Goal: Information Seeking & Learning: Learn about a topic

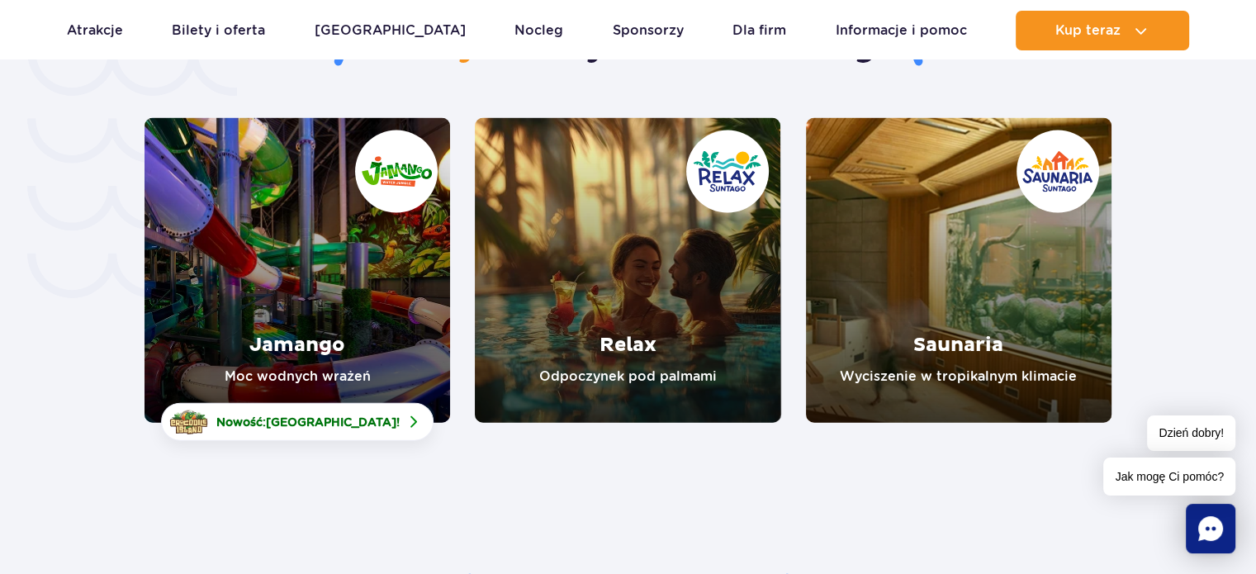
scroll to position [3536, 0]
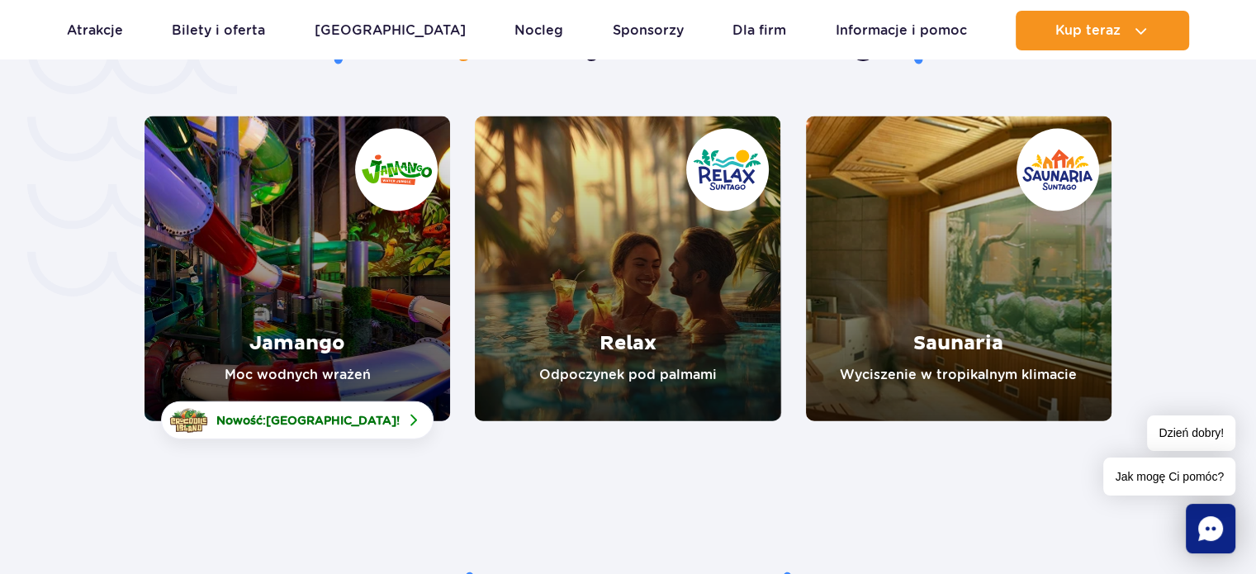
click at [291, 260] on link "Jamango" at bounding box center [296, 268] width 305 height 305
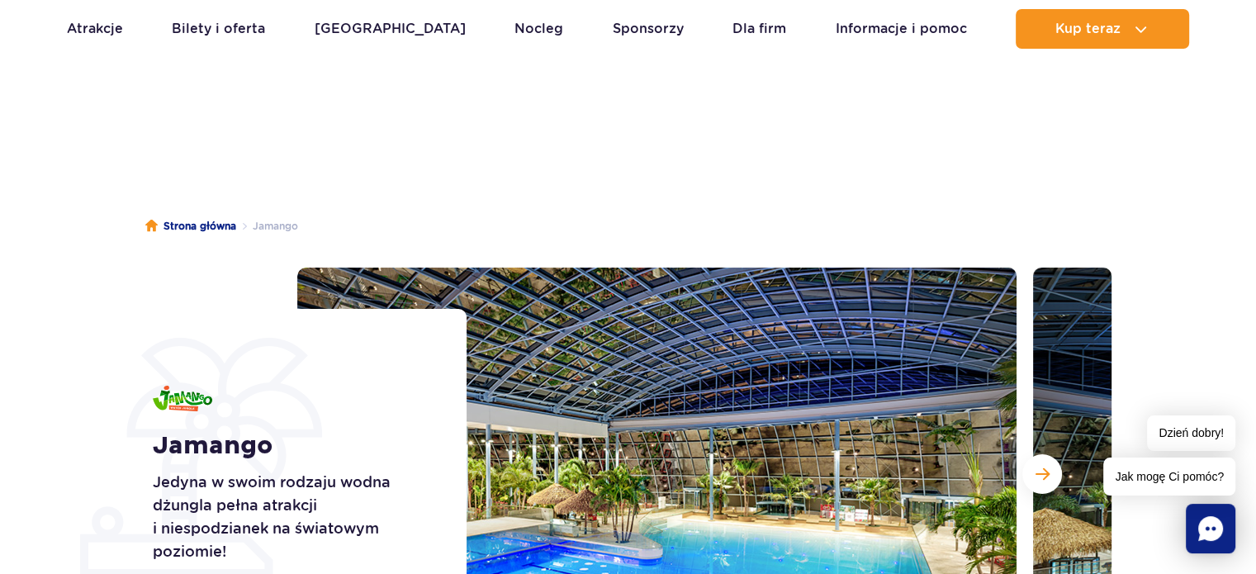
scroll to position [264, 0]
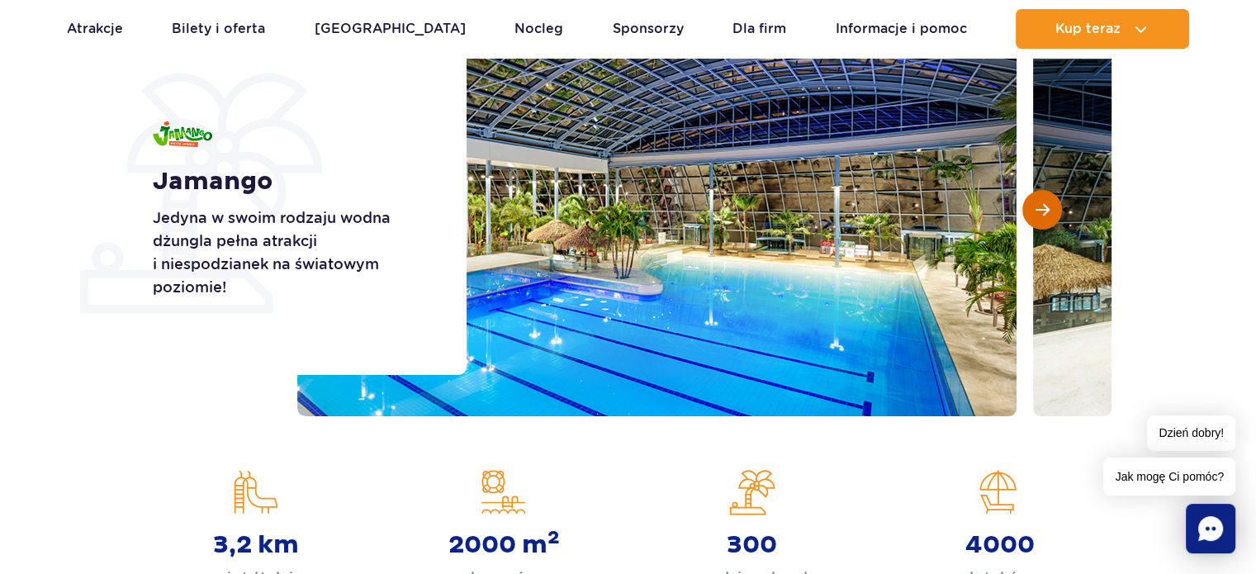
click at [1044, 214] on span "Następny slajd" at bounding box center [1042, 209] width 14 height 15
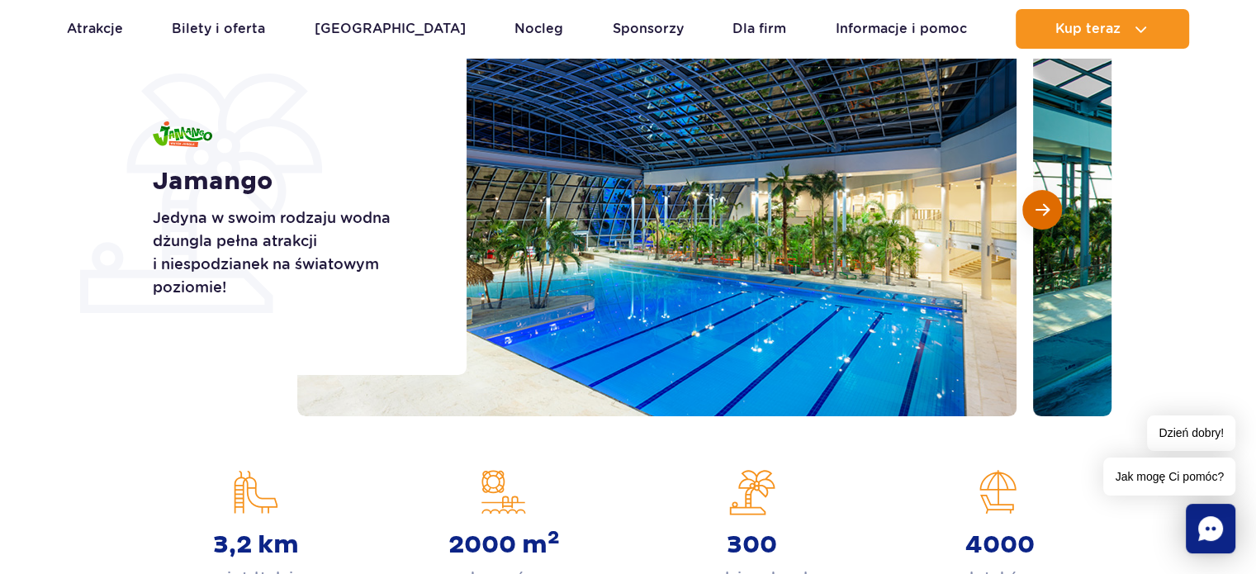
click at [1044, 214] on span "Następny slajd" at bounding box center [1042, 209] width 14 height 15
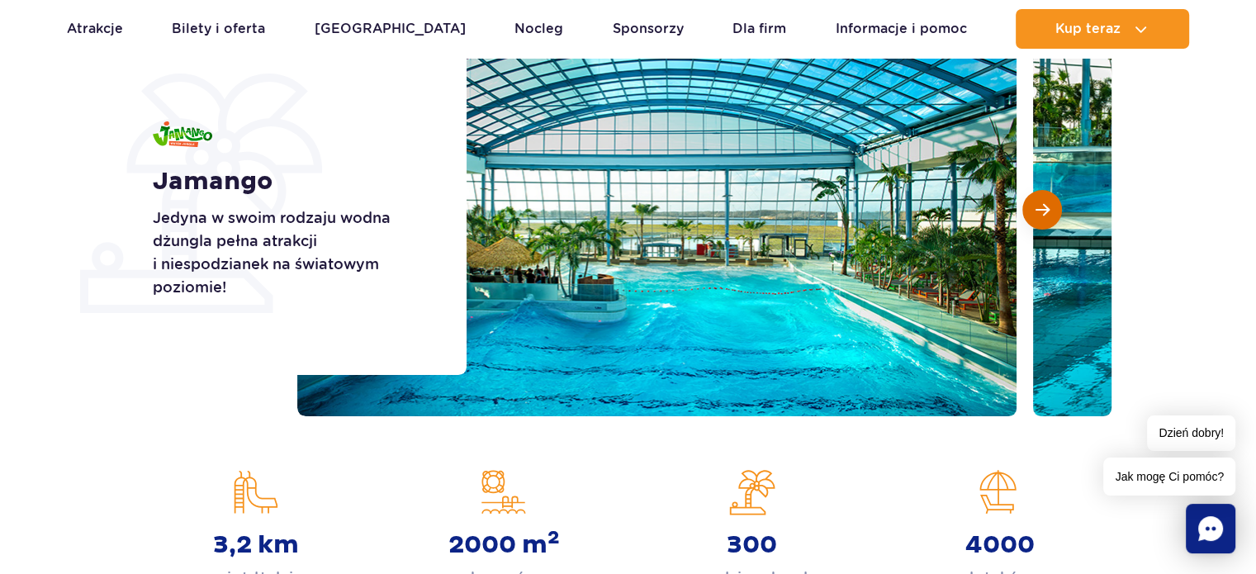
click at [1044, 214] on span "Następny slajd" at bounding box center [1042, 209] width 14 height 15
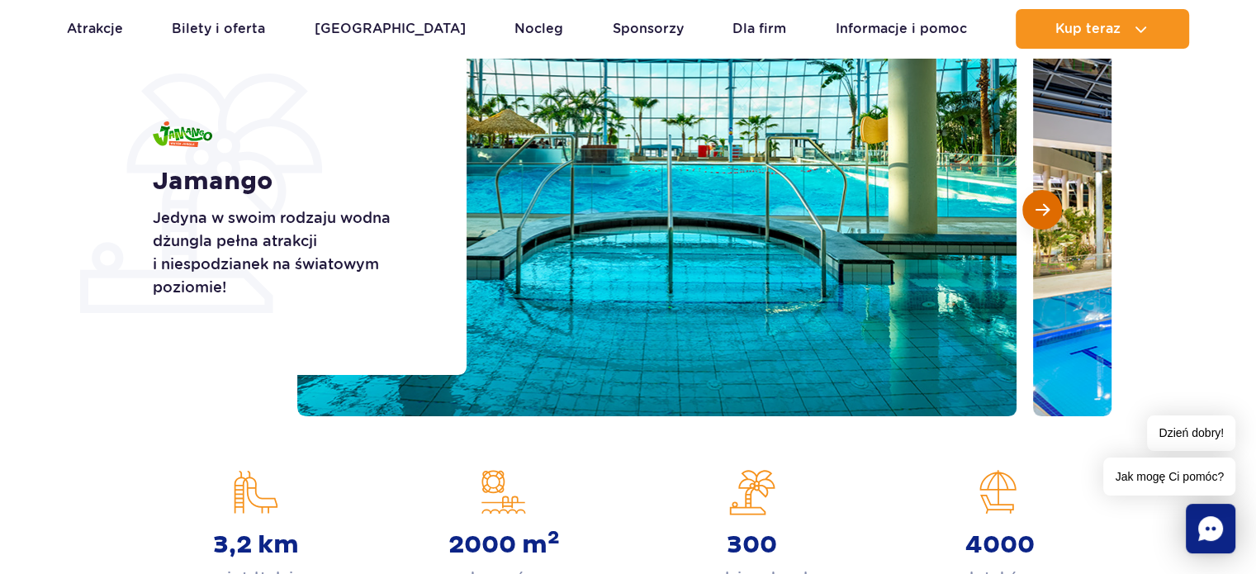
click at [1044, 214] on span "Następny slajd" at bounding box center [1042, 209] width 14 height 15
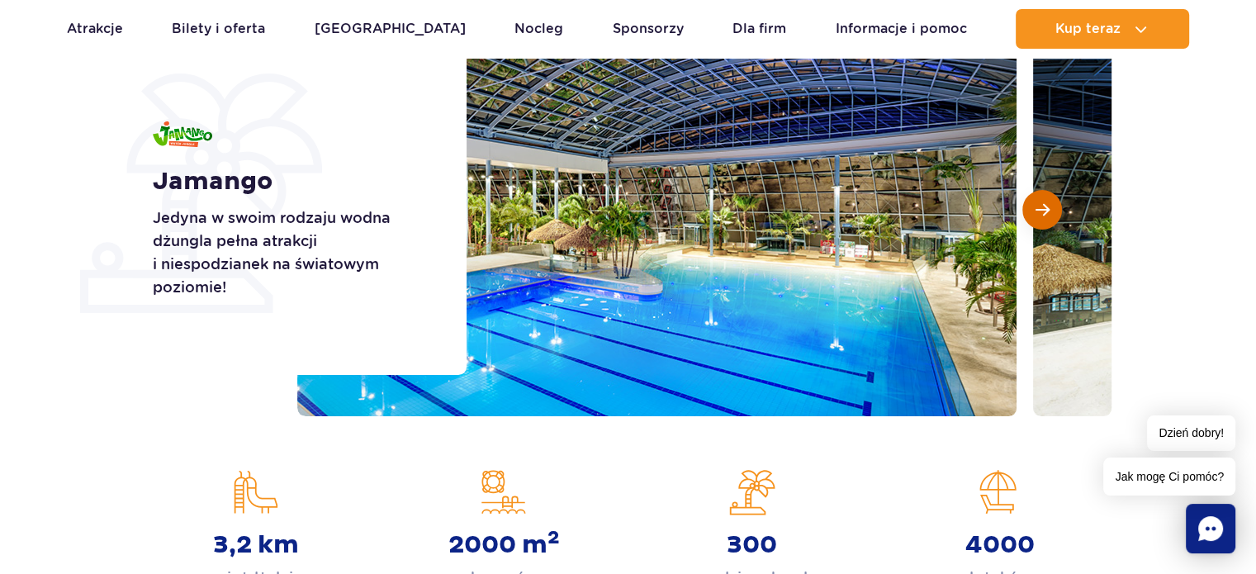
click at [1044, 214] on span "Następny slajd" at bounding box center [1042, 209] width 14 height 15
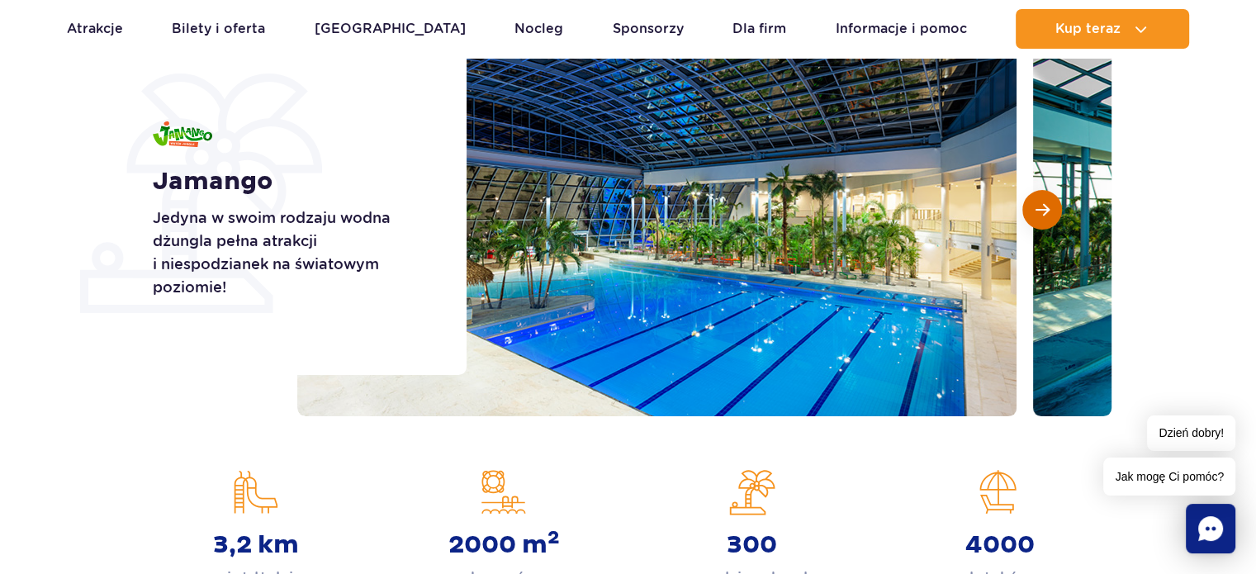
click at [1044, 214] on span "Następny slajd" at bounding box center [1042, 209] width 14 height 15
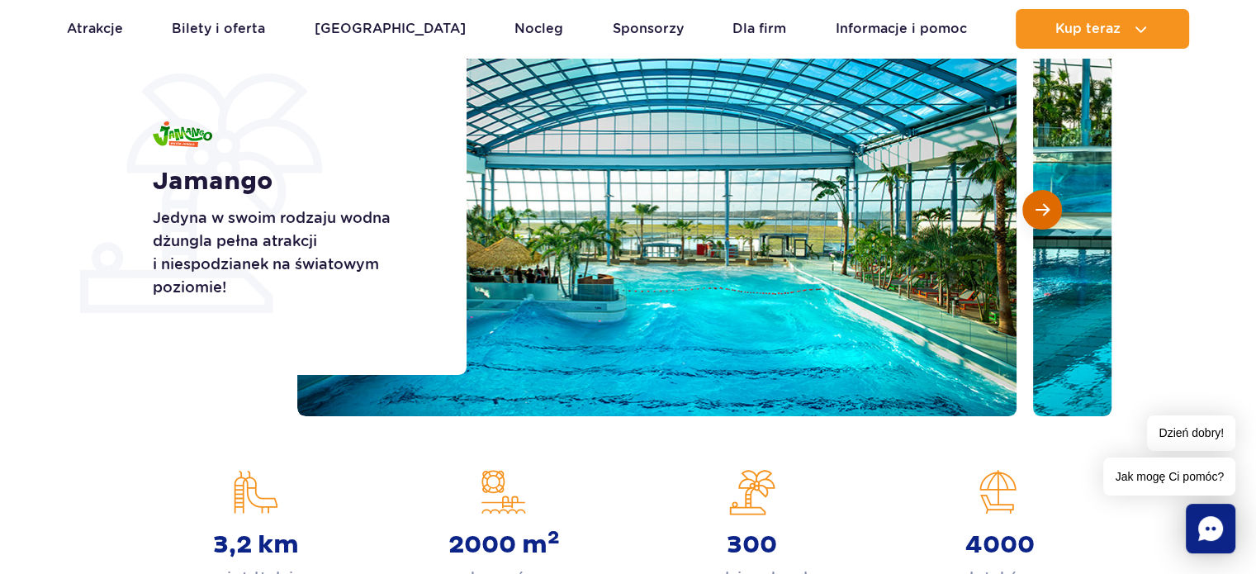
click at [1044, 214] on span "Następny slajd" at bounding box center [1042, 209] width 14 height 15
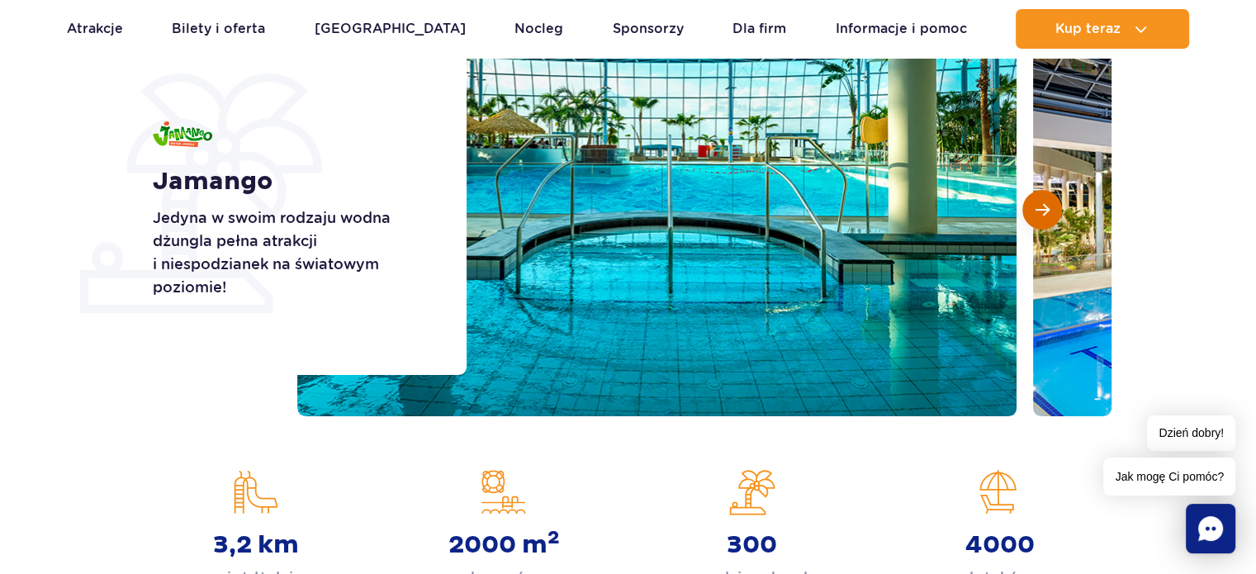
click at [1044, 214] on span "Następny slajd" at bounding box center [1042, 209] width 14 height 15
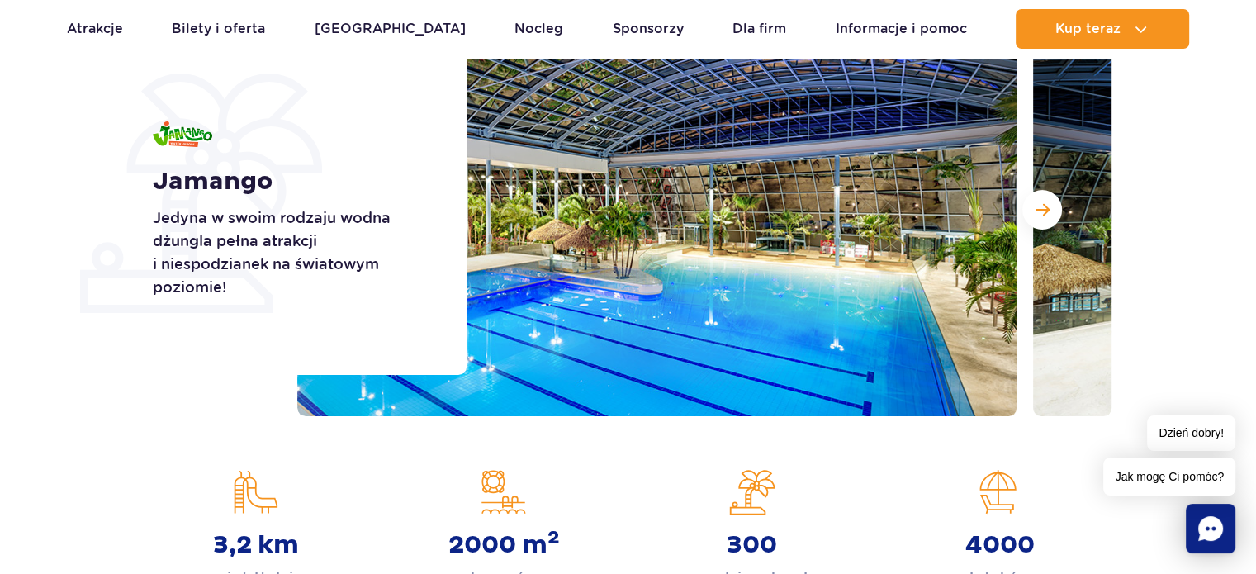
scroll to position [0, 0]
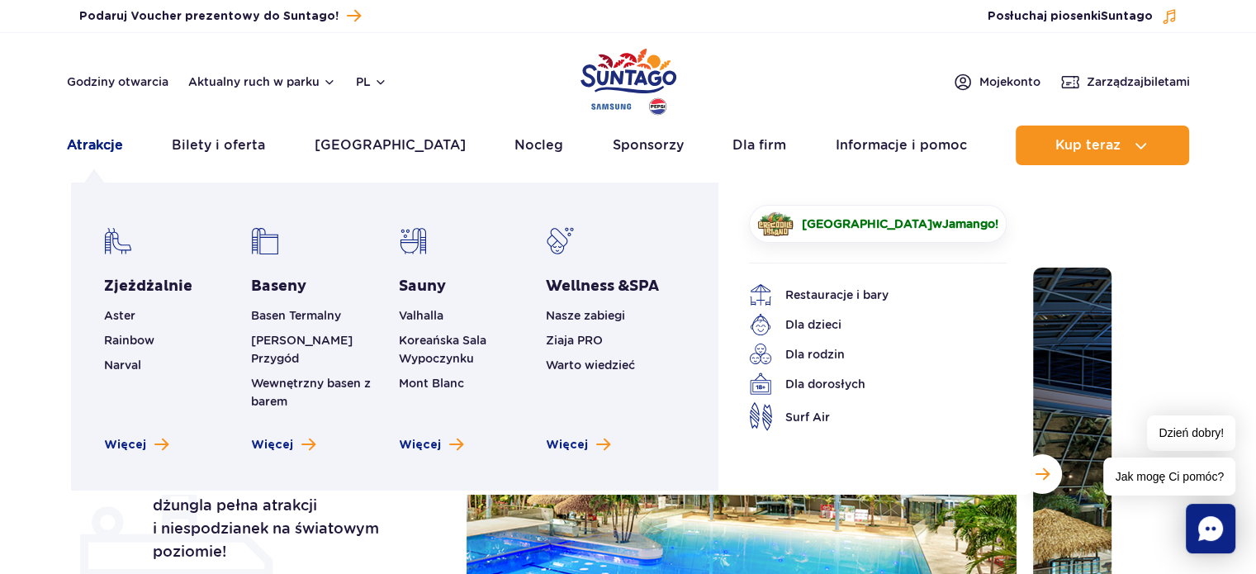
click at [104, 140] on link "Atrakcje" at bounding box center [95, 145] width 56 height 40
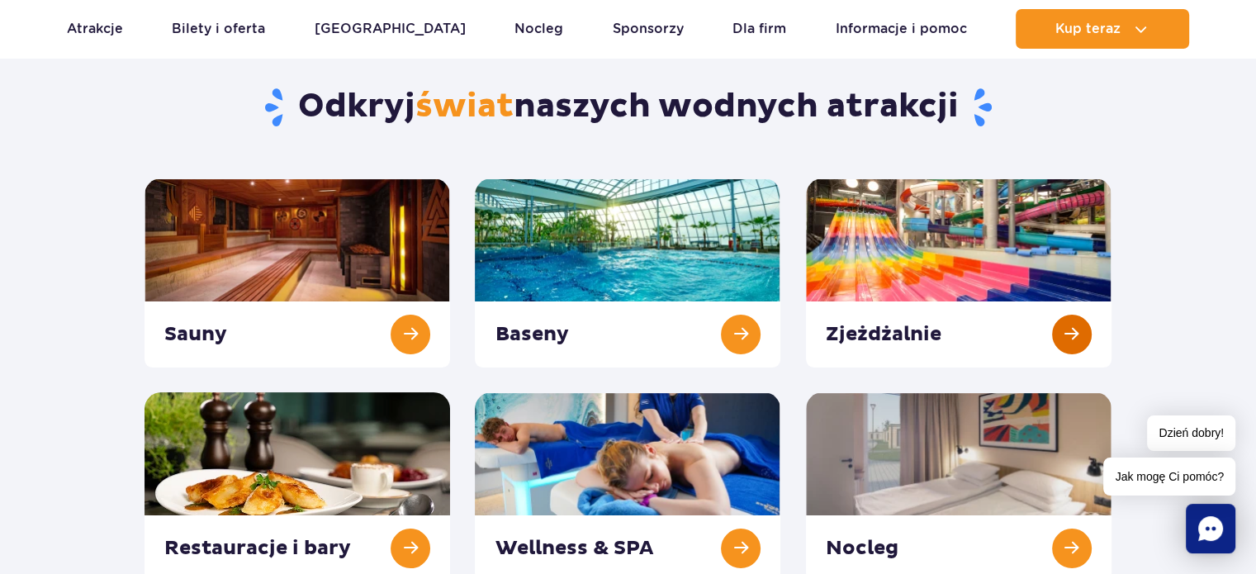
scroll to position [137, 0]
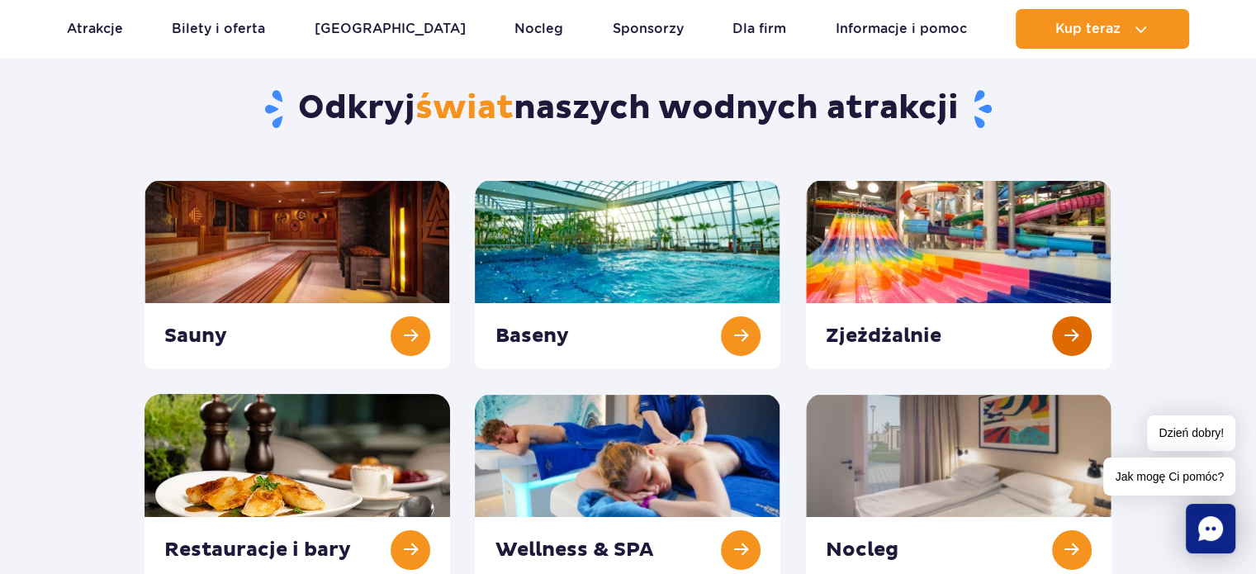
click at [877, 255] on link at bounding box center [958, 274] width 305 height 189
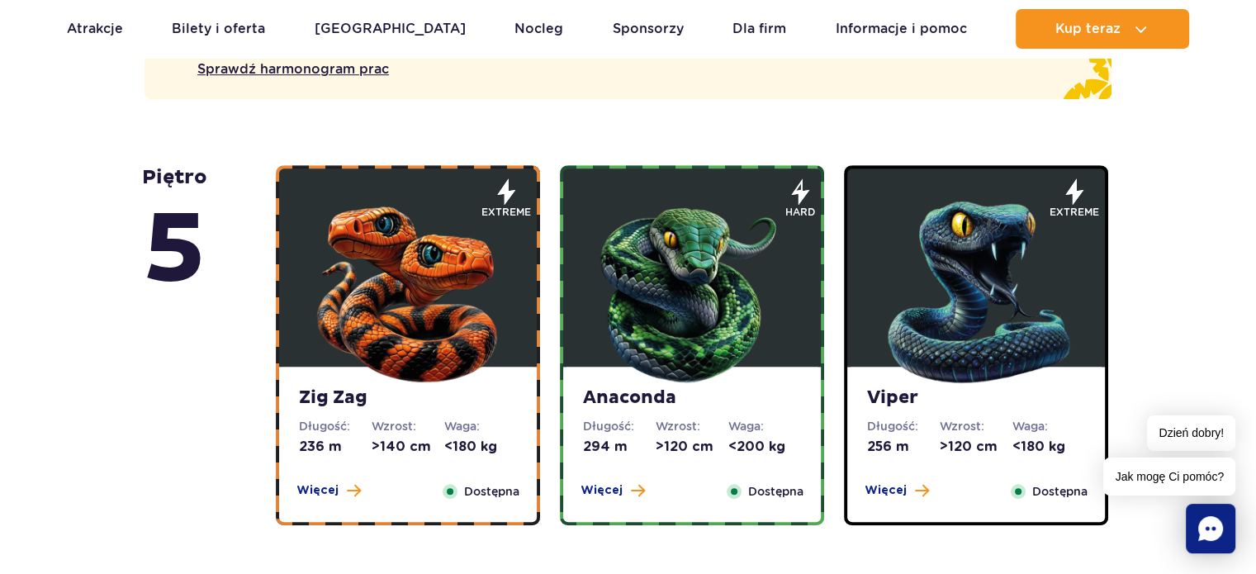
scroll to position [1055, 0]
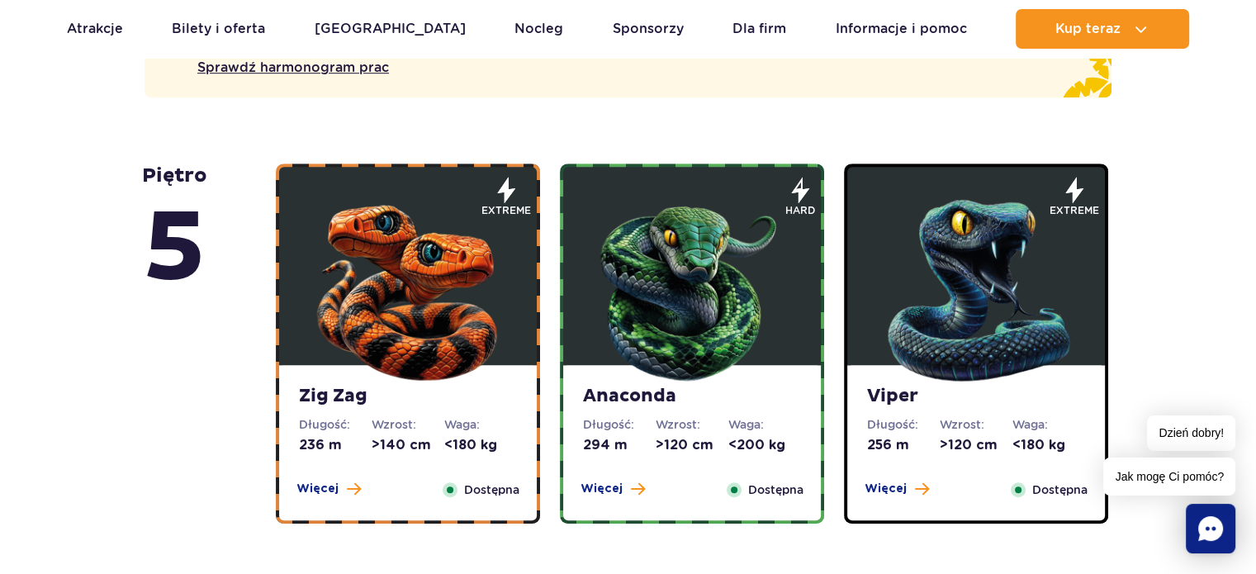
click at [419, 293] on img at bounding box center [408, 286] width 198 height 198
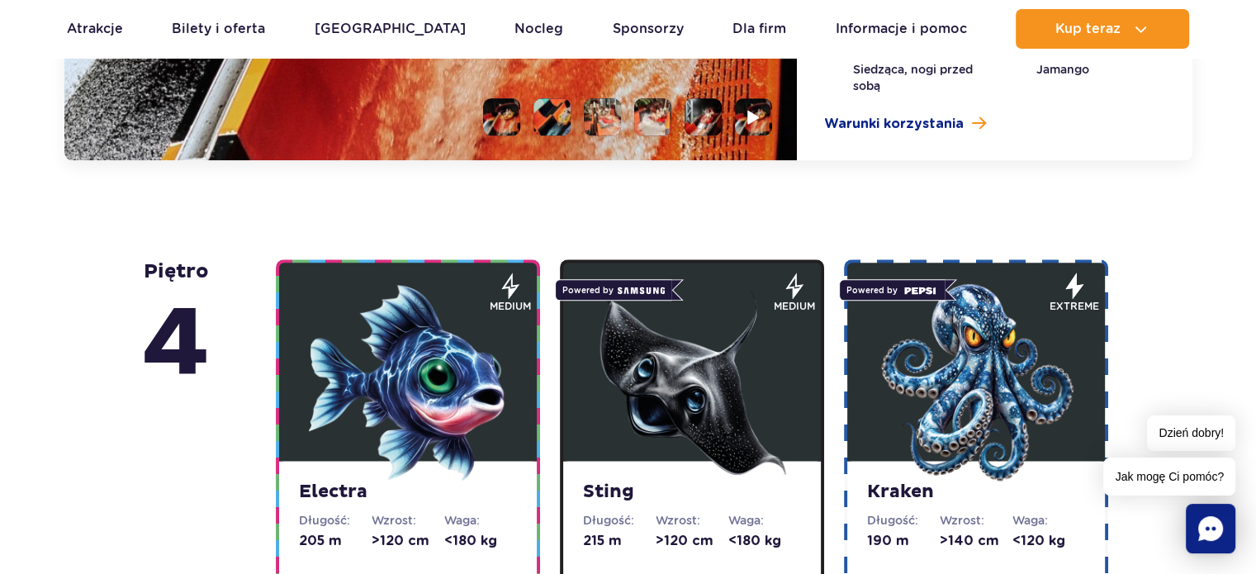
scroll to position [1835, 0]
